Goal: Check status: Check status

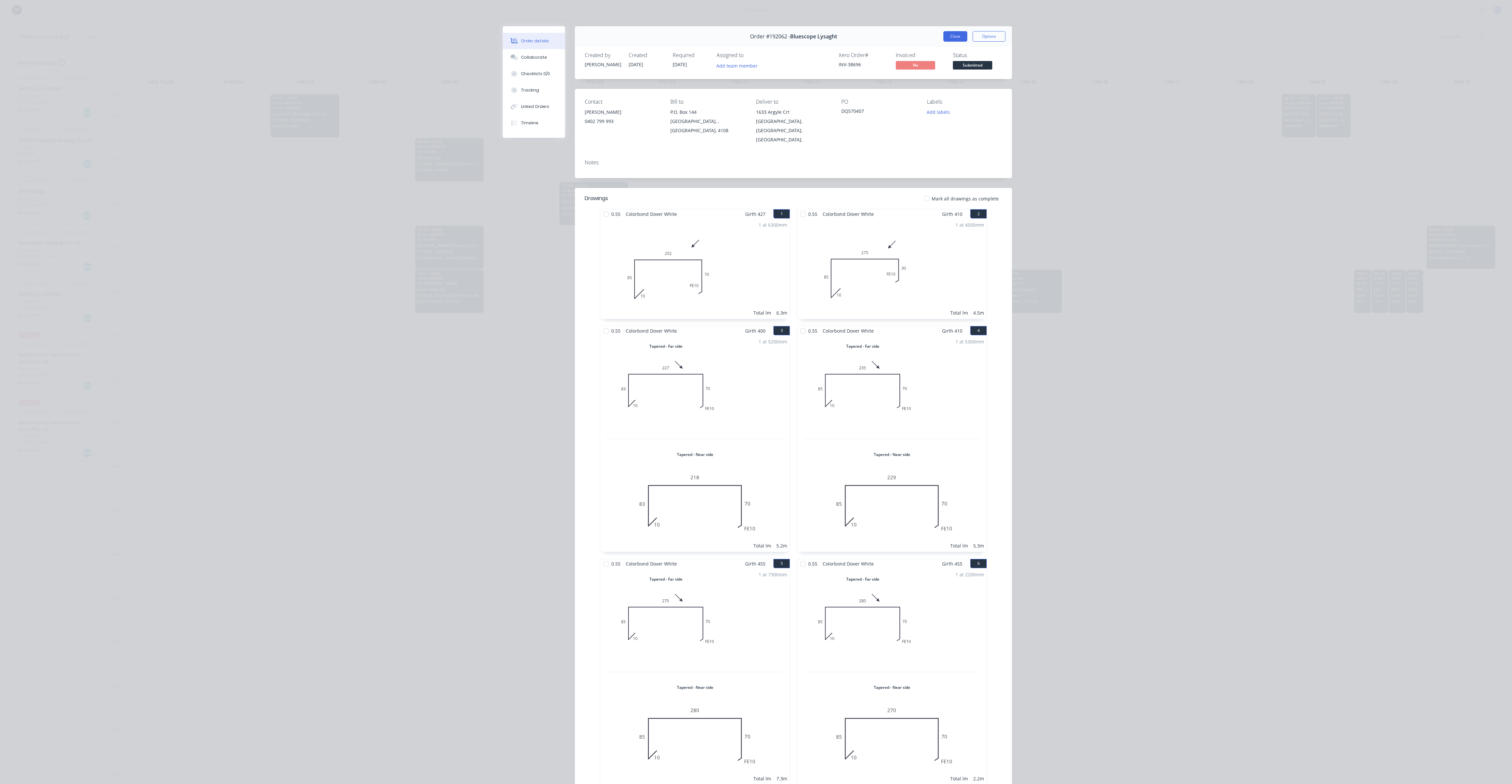
click at [946, 40] on button "Close" at bounding box center [955, 36] width 24 height 11
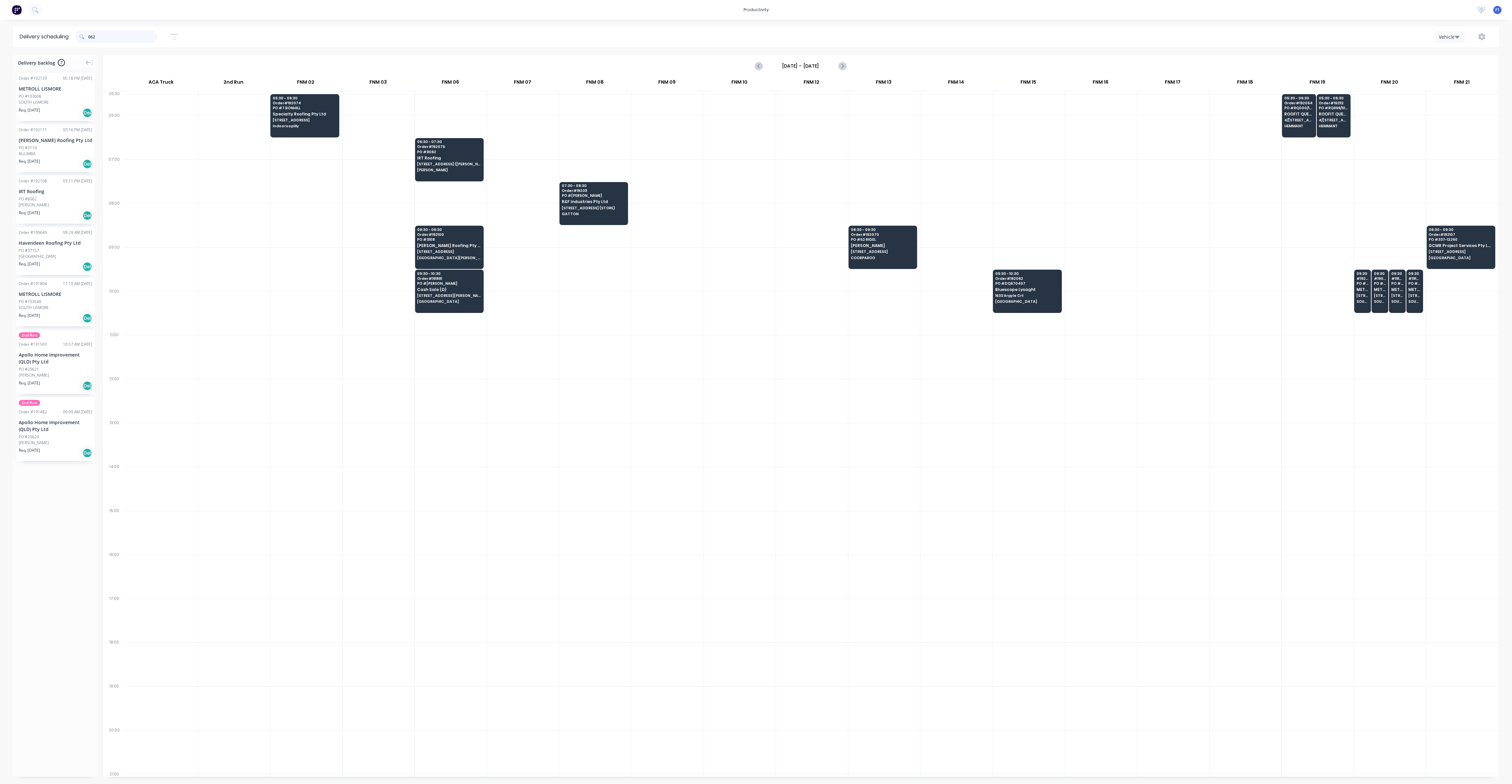
click at [127, 40] on input "062" at bounding box center [122, 36] width 69 height 13
type input "0"
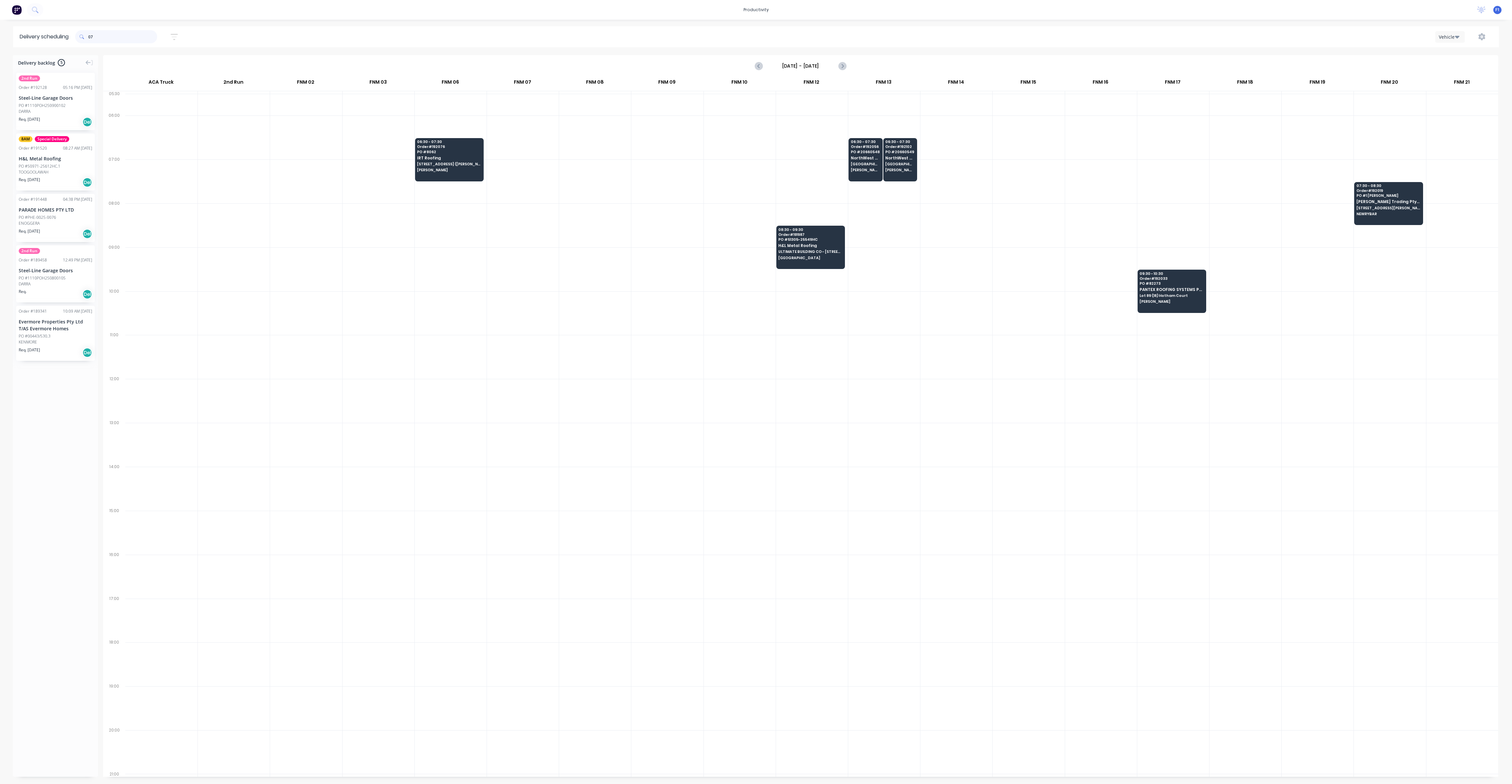
type input "0"
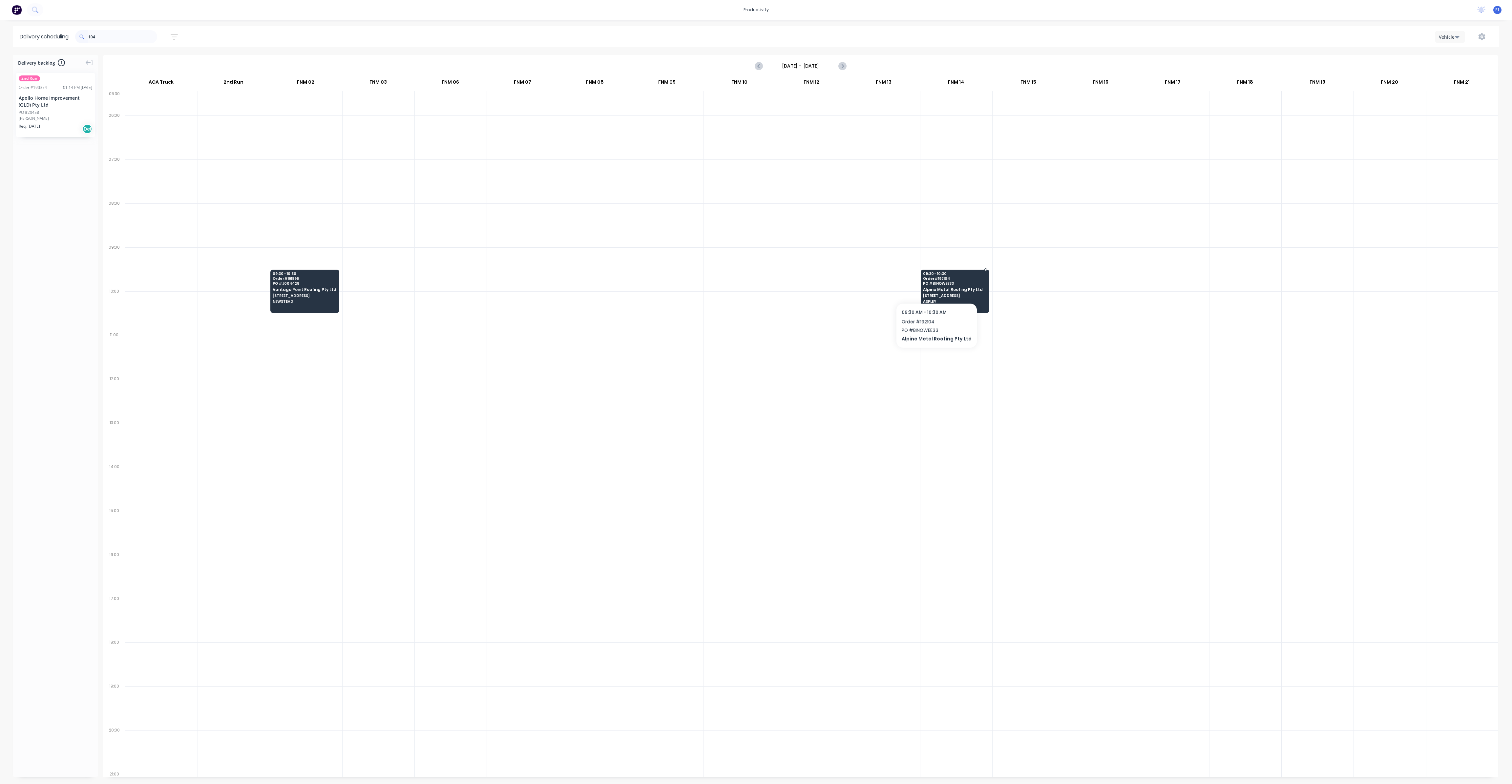
click at [934, 288] on span "Alpine Metal Roofing Pty Ltd" at bounding box center [955, 289] width 63 height 4
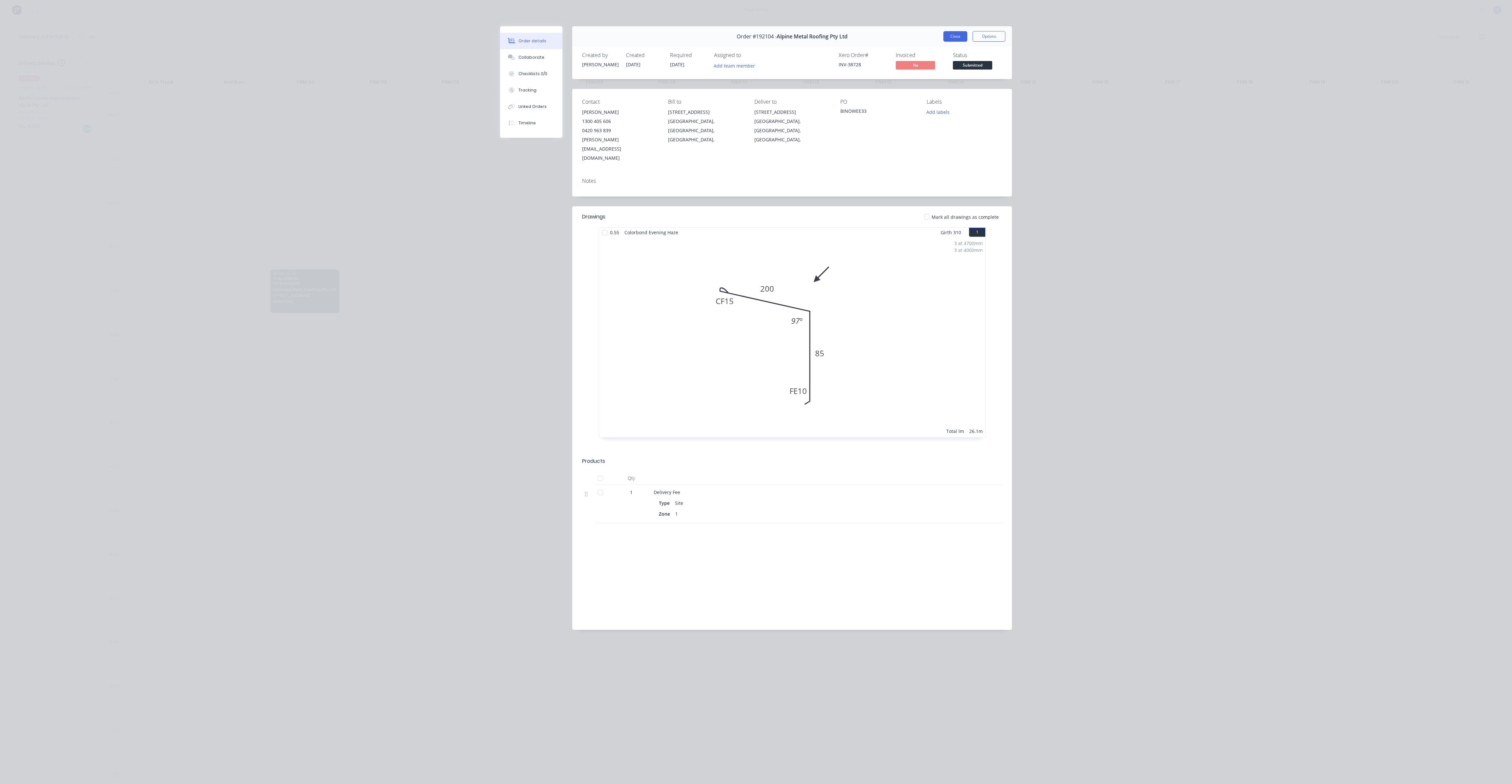
click at [956, 33] on button "Close" at bounding box center [955, 36] width 24 height 11
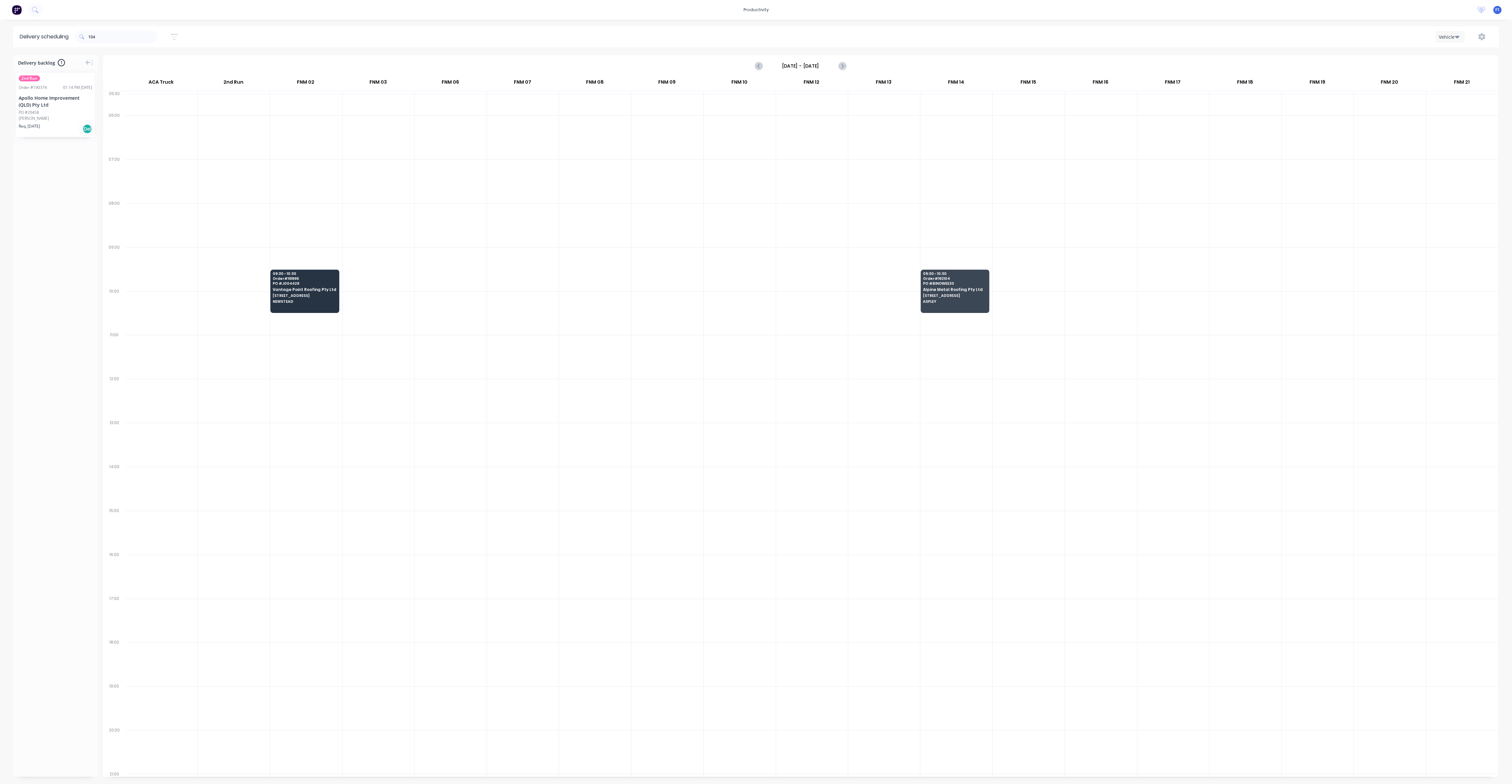
click at [117, 28] on div "104" at bounding box center [116, 36] width 82 height 18
click at [118, 38] on input "104" at bounding box center [122, 36] width 69 height 13
type input "1"
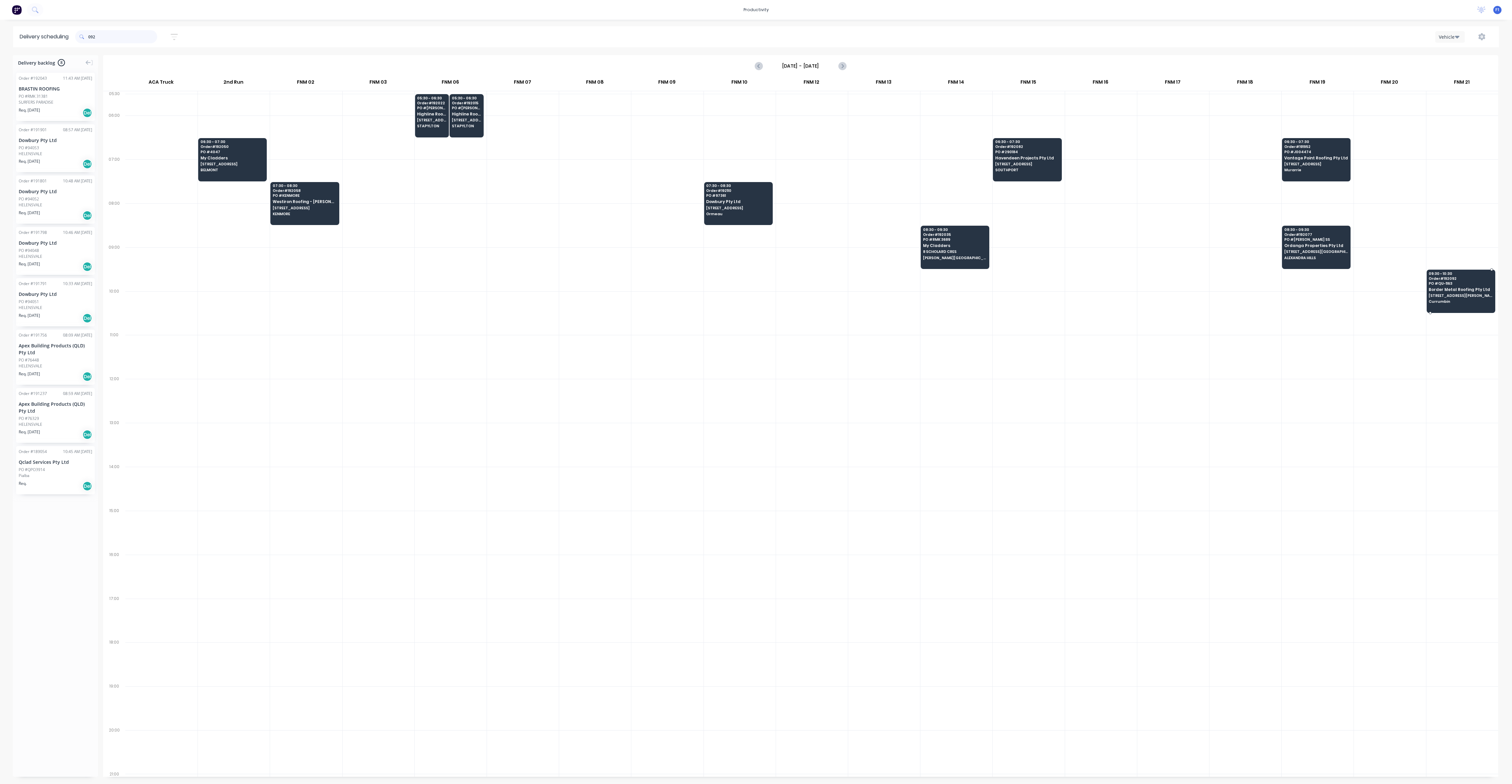
type input "092"
click at [1436, 282] on span "PO # QU-1163" at bounding box center [1460, 283] width 63 height 4
